Goal: Task Accomplishment & Management: Use online tool/utility

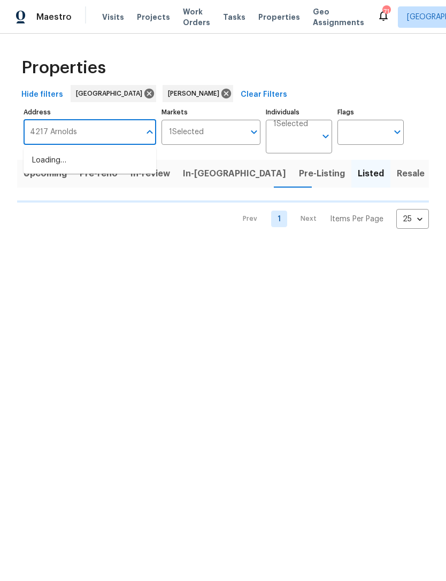
type input "4217 Arnolds"
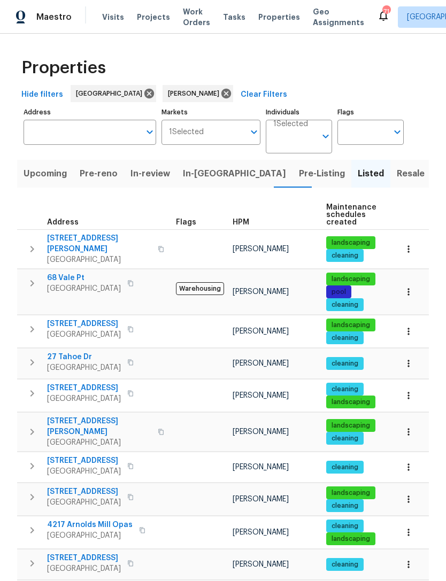
click at [83, 133] on input "Address" at bounding box center [82, 132] width 117 height 25
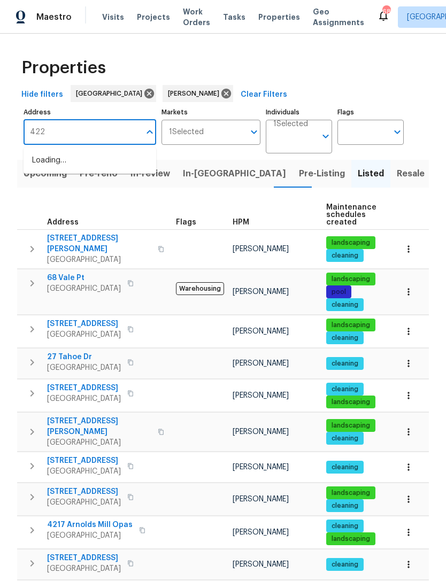
type input "4227"
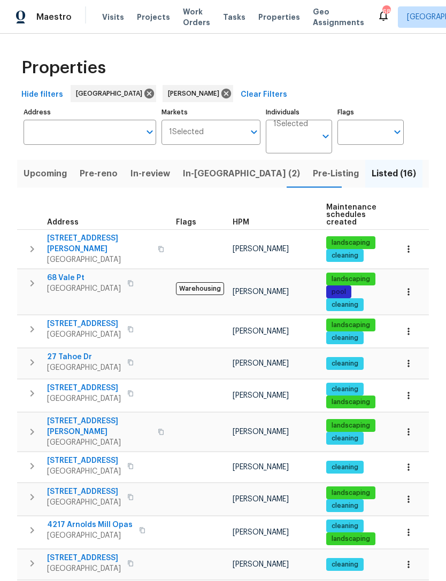
click at [101, 132] on input "Address" at bounding box center [82, 132] width 117 height 25
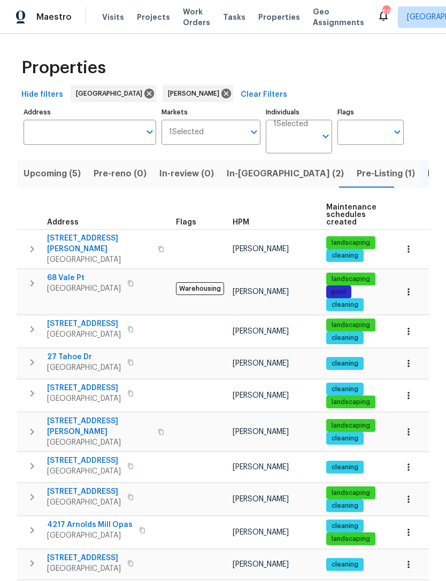
click at [90, 134] on input "Address" at bounding box center [82, 132] width 117 height 25
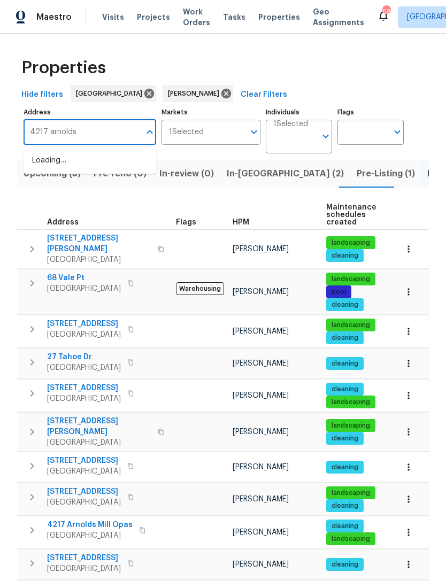
type input "4217 arnolds"
click at [88, 165] on li "[STREET_ADDRESS]" at bounding box center [90, 161] width 133 height 18
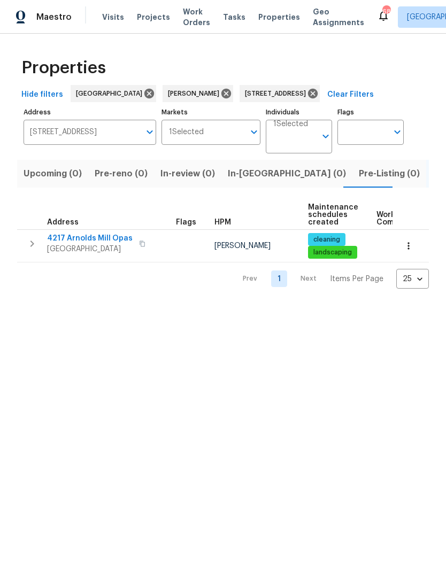
click at [40, 244] on button "button" at bounding box center [31, 243] width 21 height 21
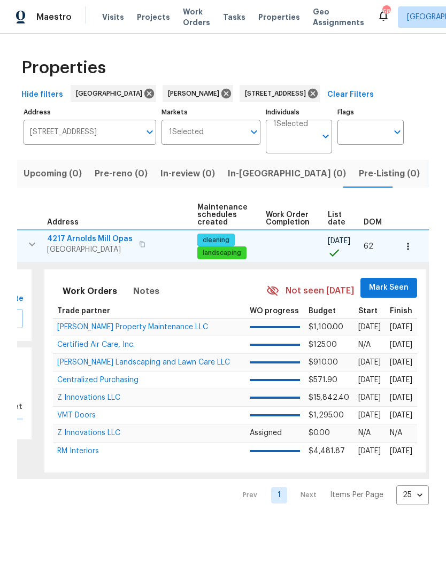
click at [386, 288] on span "Mark Seen" at bounding box center [389, 287] width 40 height 13
click at [393, 284] on span "Mark Seen" at bounding box center [390, 287] width 40 height 13
click at [390, 288] on span "Mark Seen" at bounding box center [390, 287] width 40 height 13
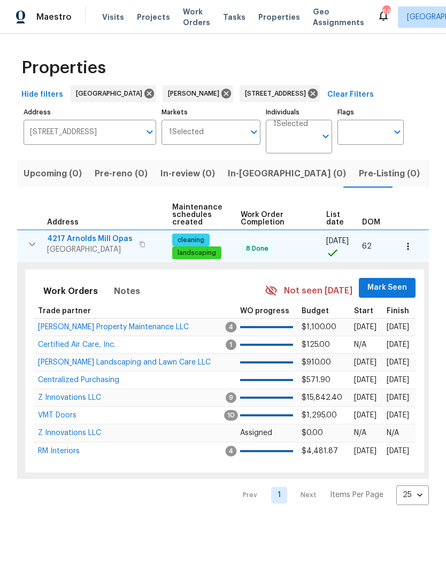
scroll to position [0, 136]
click at [384, 286] on span "Mark Seen" at bounding box center [388, 287] width 40 height 13
click at [388, 290] on span "Mark Seen" at bounding box center [388, 287] width 40 height 13
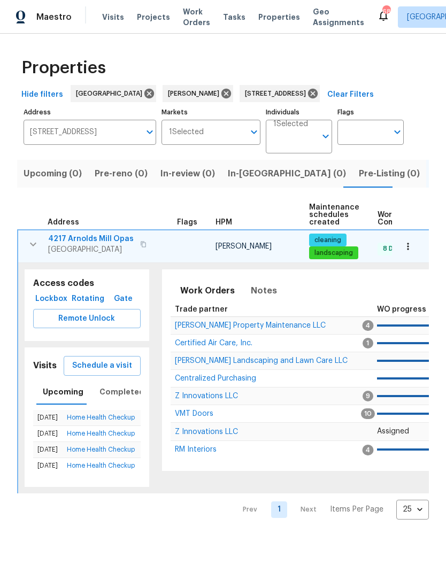
scroll to position [0, 0]
